Goal: Task Accomplishment & Management: Use online tool/utility

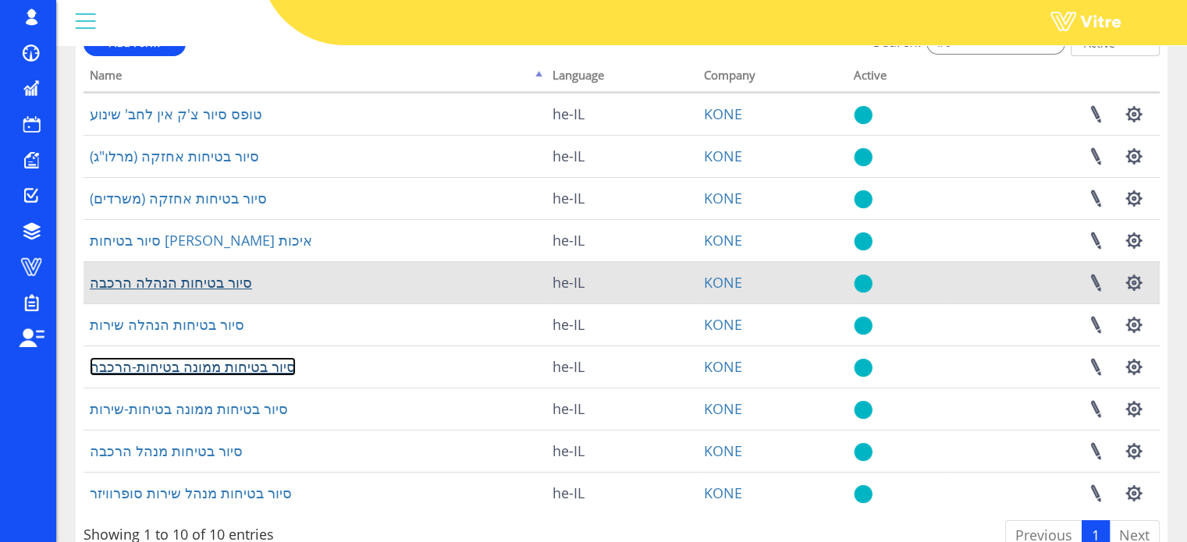
scroll to position [25, 0]
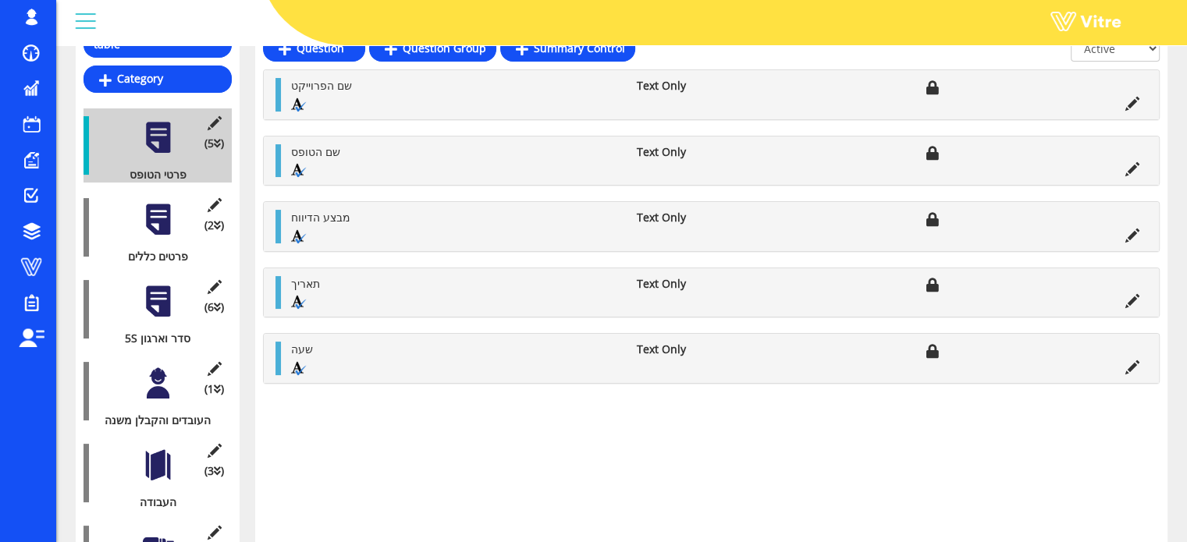
scroll to position [234, 0]
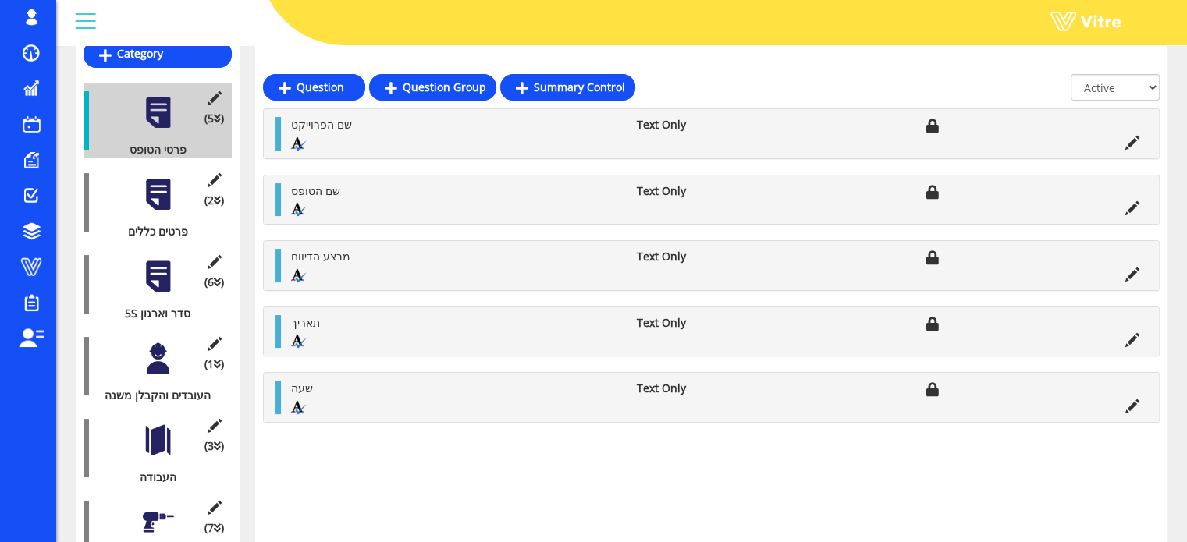
click at [158, 259] on div at bounding box center [157, 276] width 35 height 35
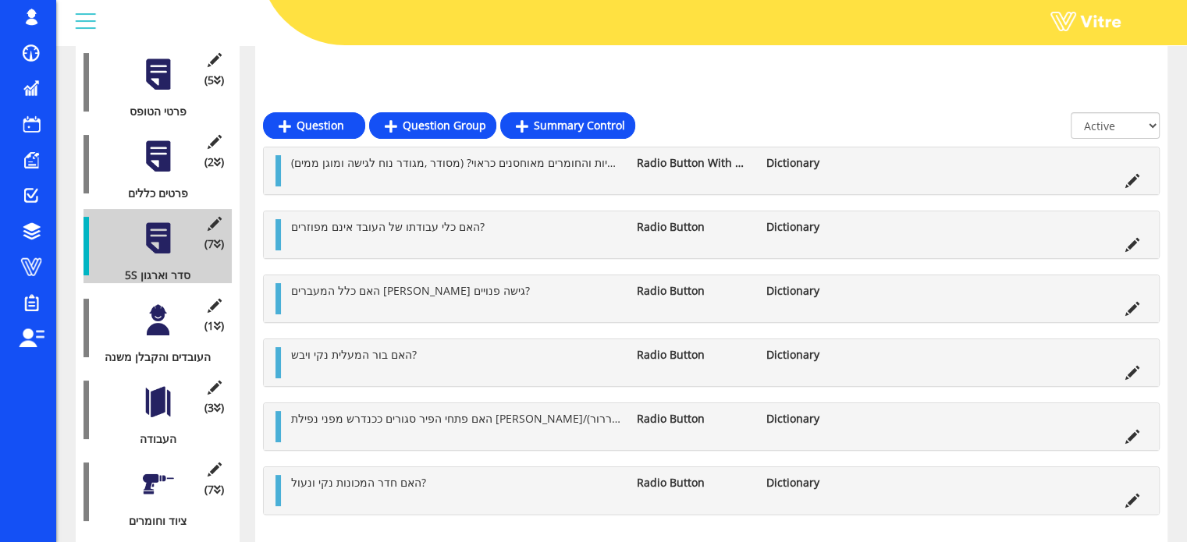
scroll to position [78, 0]
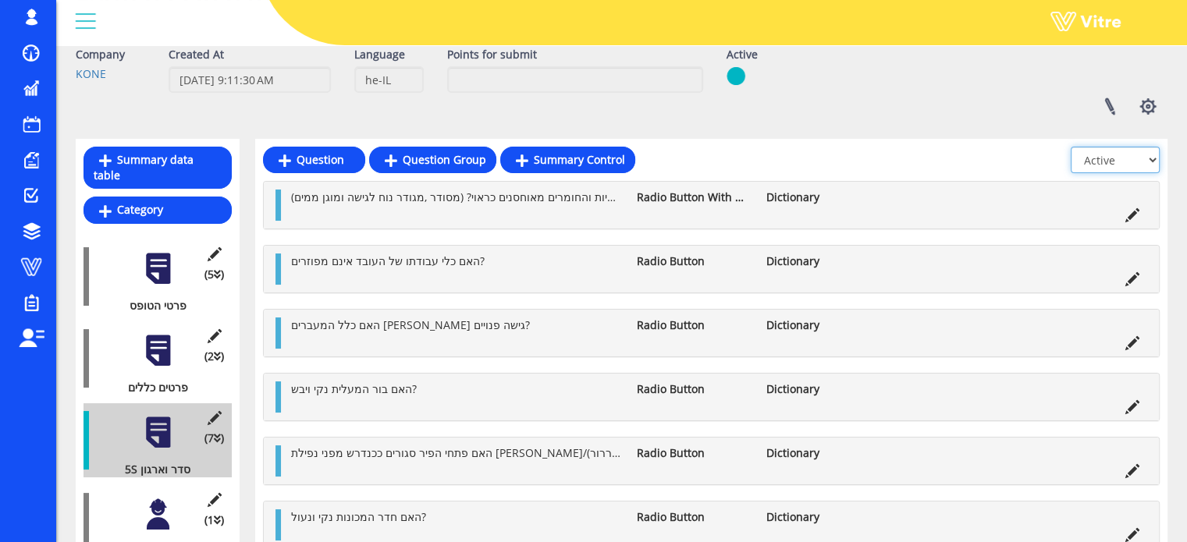
click at [1154, 161] on select "All Active Not Active" at bounding box center [1115, 160] width 89 height 27
select select "2"
click at [1071, 147] on select "All Active Not Active" at bounding box center [1115, 160] width 89 height 27
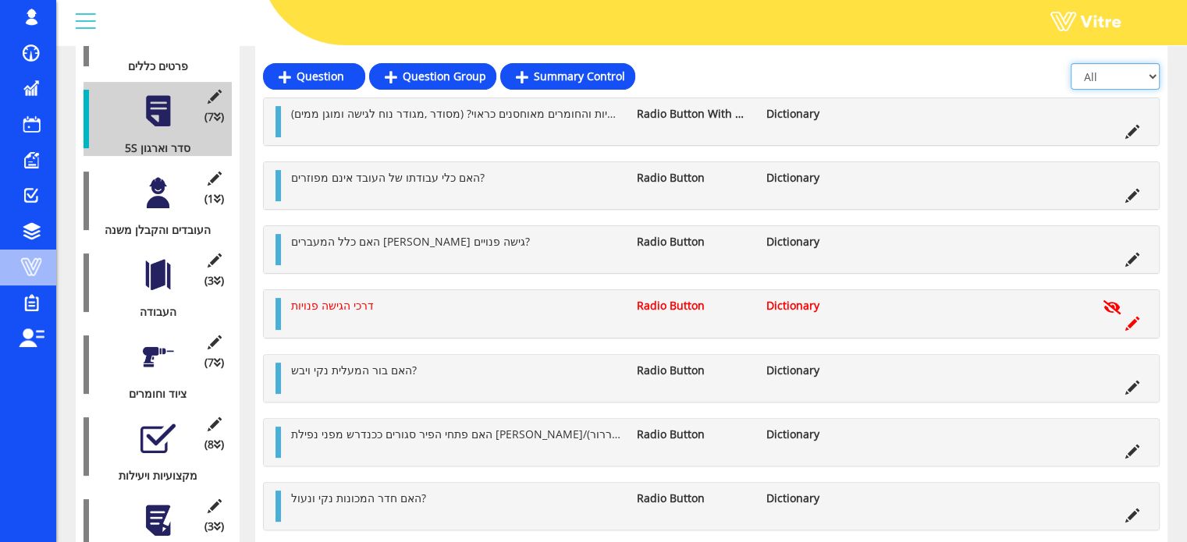
scroll to position [321, 0]
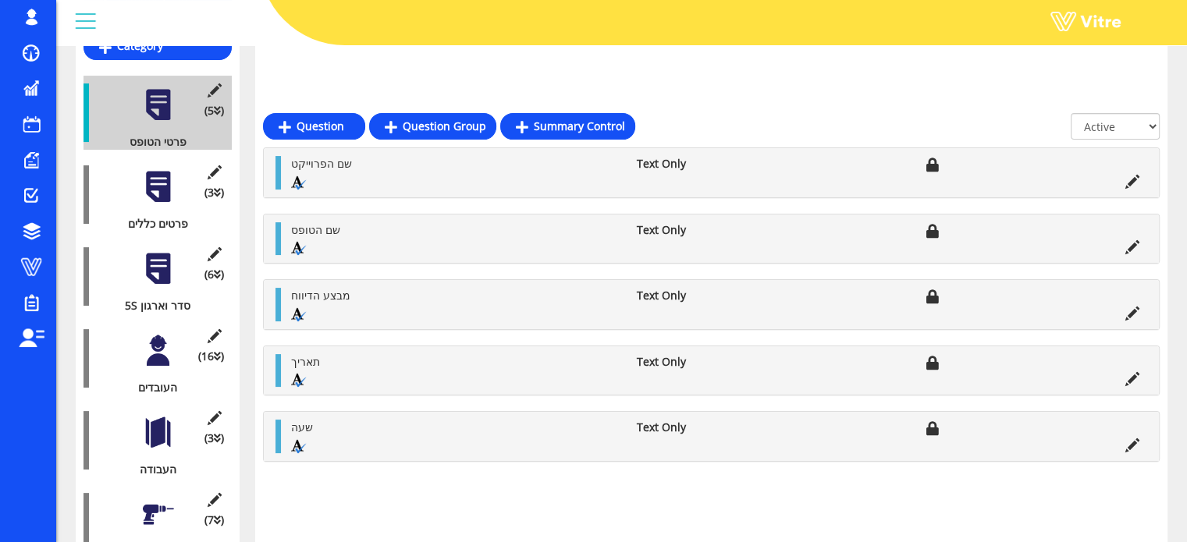
scroll to position [234, 0]
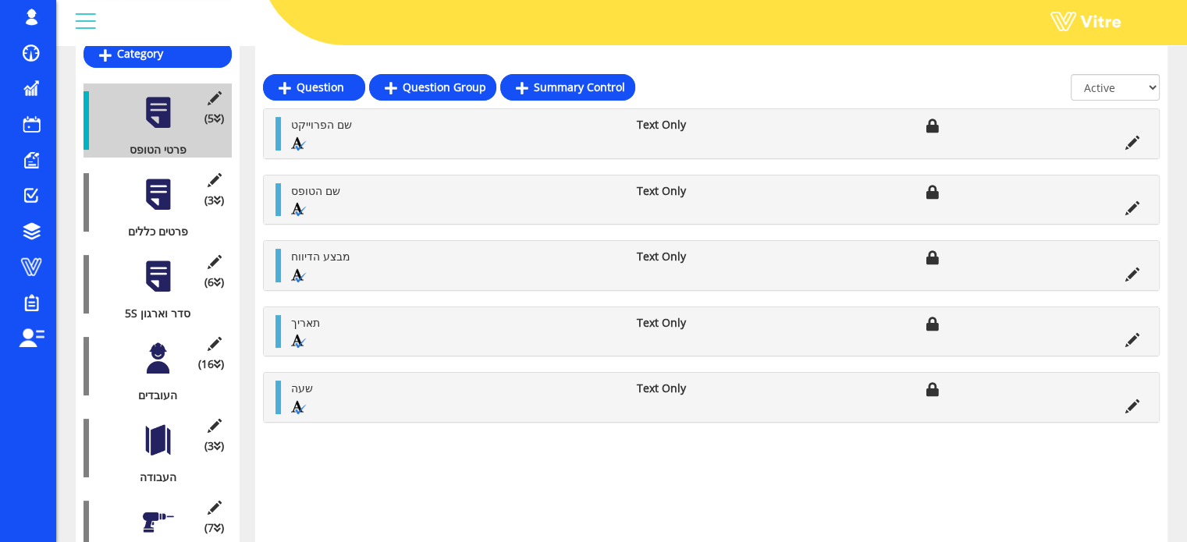
click at [151, 259] on div at bounding box center [157, 276] width 35 height 35
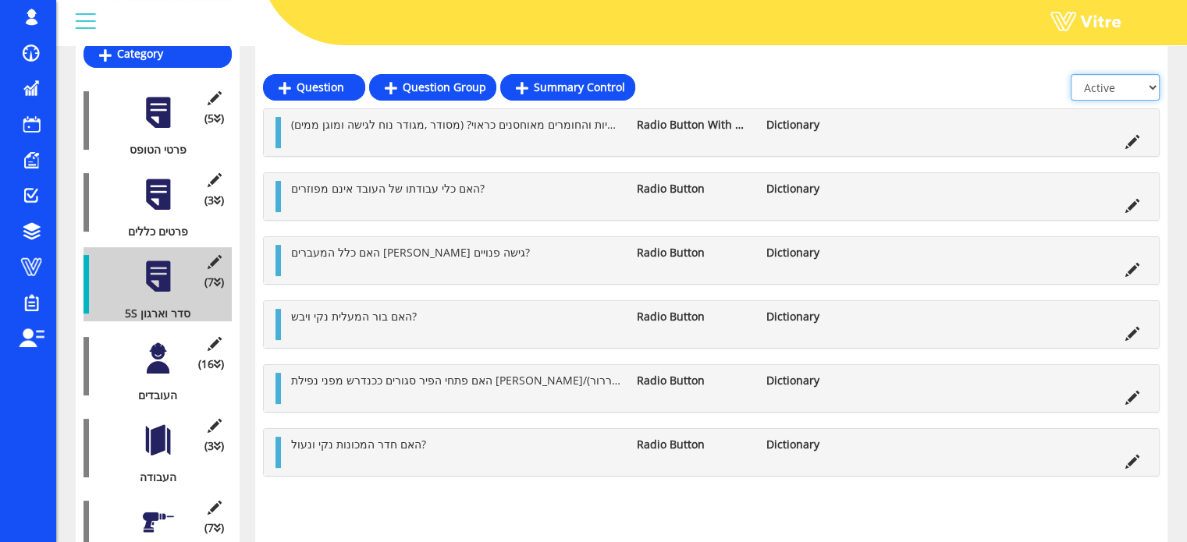
click at [1150, 88] on select "All Active Not Active" at bounding box center [1115, 87] width 89 height 27
select select "2"
click at [1071, 74] on select "All Active Not Active" at bounding box center [1115, 87] width 89 height 27
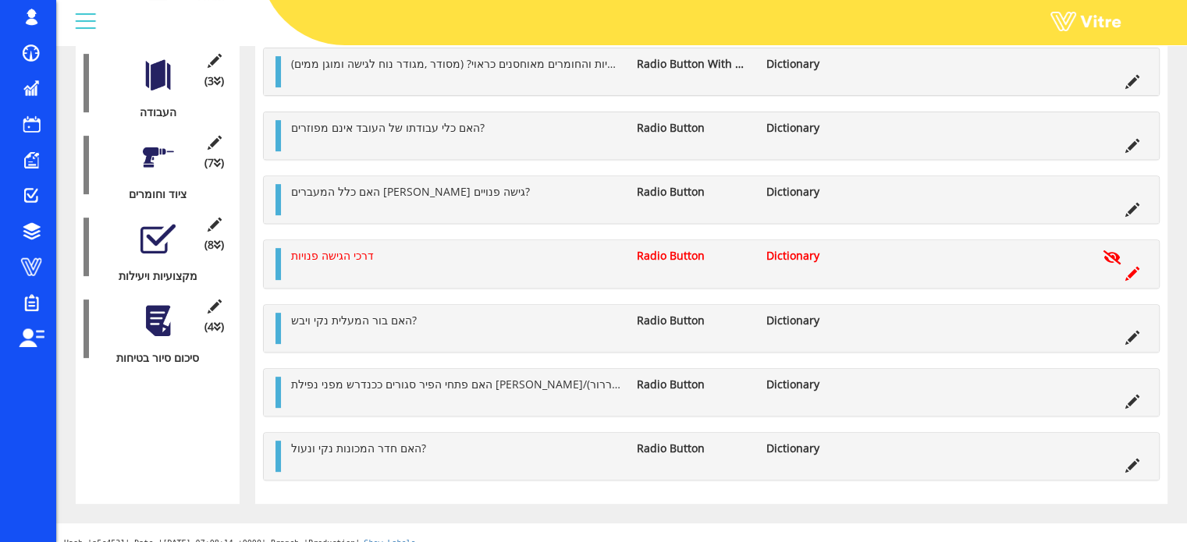
scroll to position [470, 0]
